Goal: Complete application form

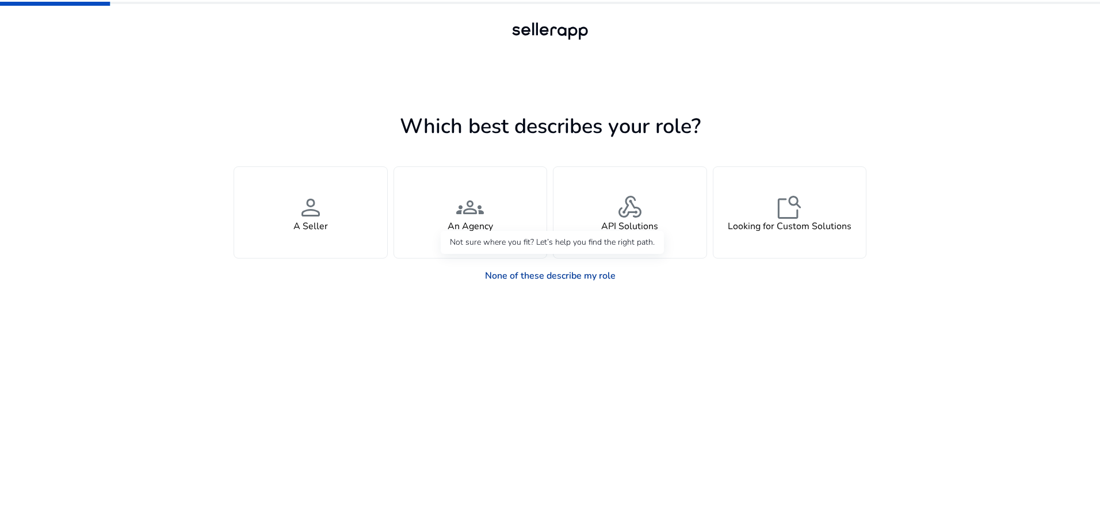
click at [558, 277] on link "None of these describe my role" at bounding box center [550, 275] width 149 height 23
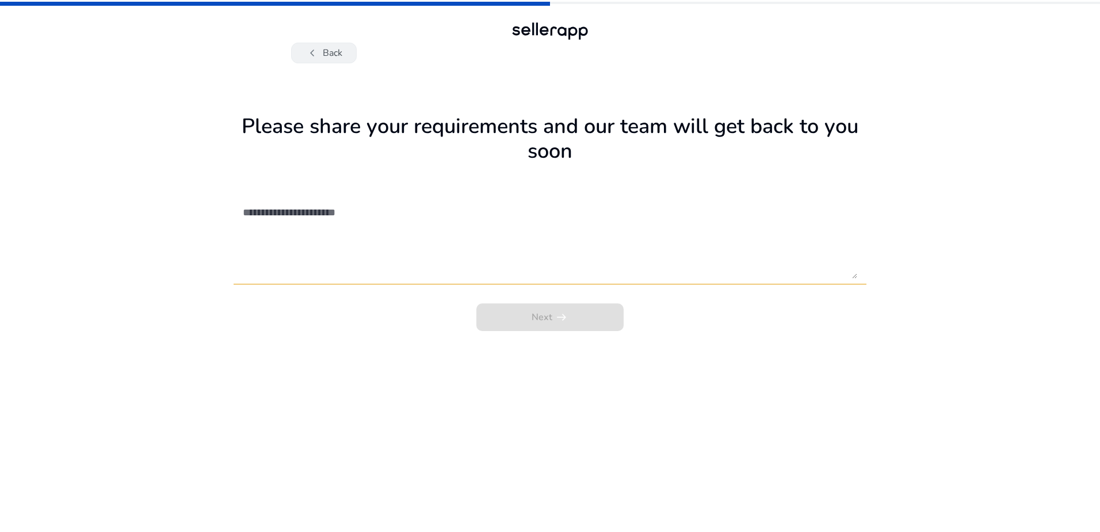
click at [329, 49] on button "chevron_left Back" at bounding box center [324, 53] width 66 height 21
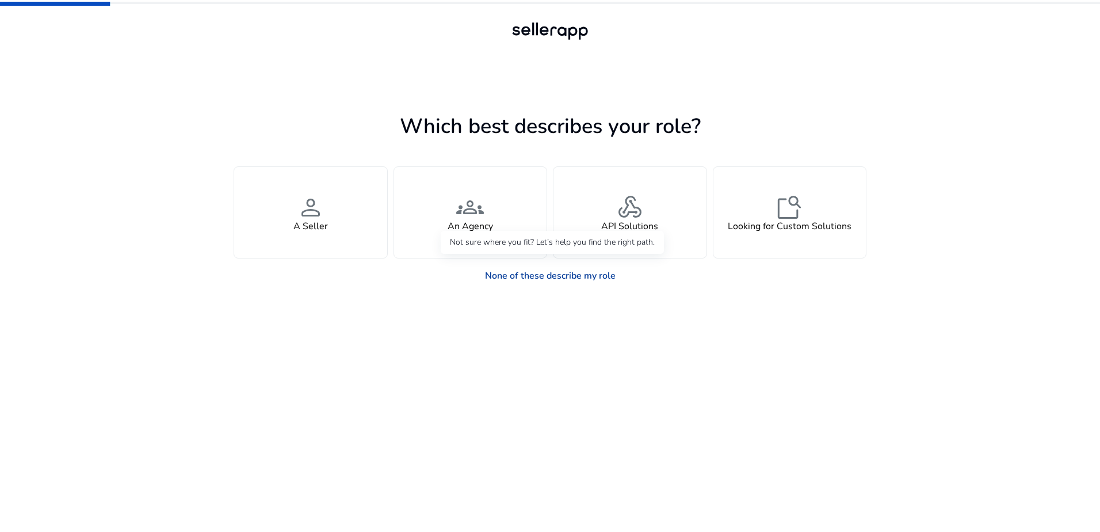
click at [529, 284] on link "None of these describe my role" at bounding box center [550, 275] width 149 height 23
